Goal: Find specific page/section: Find specific page/section

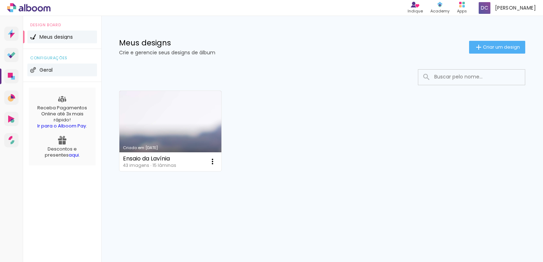
click at [50, 71] on span "Geral" at bounding box center [45, 70] width 13 height 5
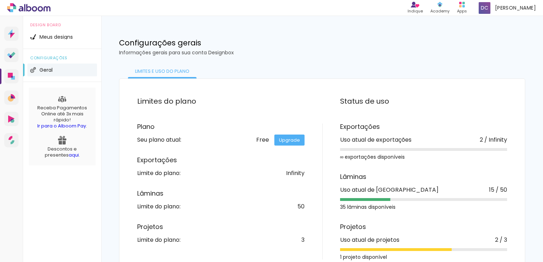
scroll to position [15, 0]
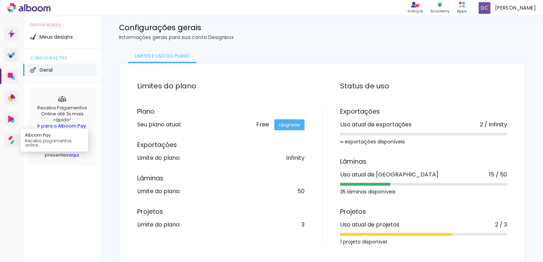
click at [15, 139] on link "Alboom Pay Receba pagamentos online" at bounding box center [11, 140] width 14 height 14
